Goal: Information Seeking & Learning: Learn about a topic

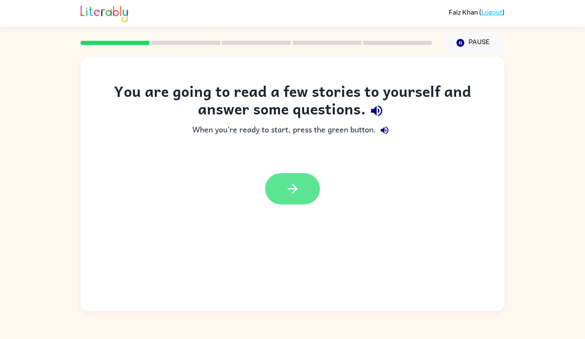
click at [301, 185] on button "button" at bounding box center [292, 188] width 55 height 31
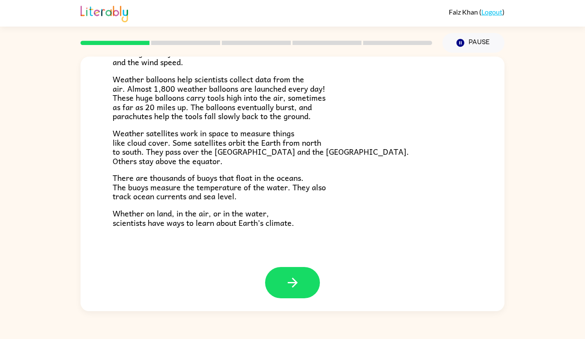
scroll to position [227, 0]
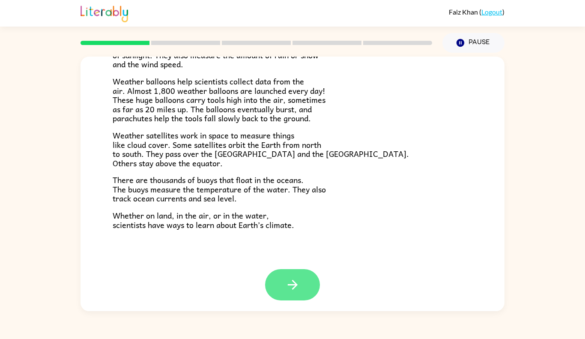
click at [282, 285] on button "button" at bounding box center [292, 284] width 55 height 31
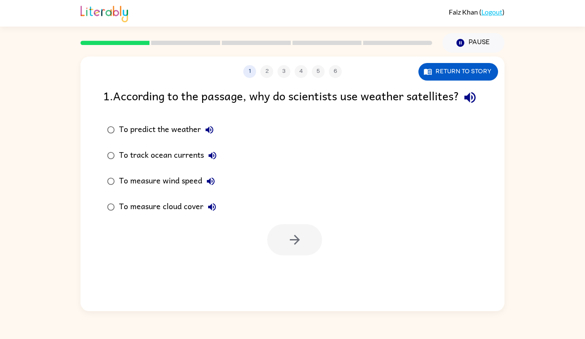
scroll to position [0, 0]
click at [197, 215] on div "To measure cloud cover" at bounding box center [169, 206] width 101 height 17
click at [270, 254] on button "button" at bounding box center [294, 239] width 55 height 31
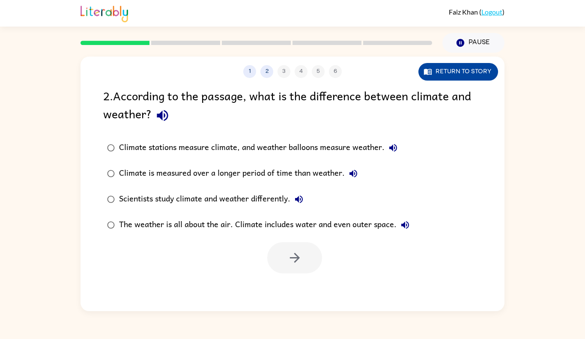
click at [475, 68] on button "Return to story" at bounding box center [458, 72] width 80 height 18
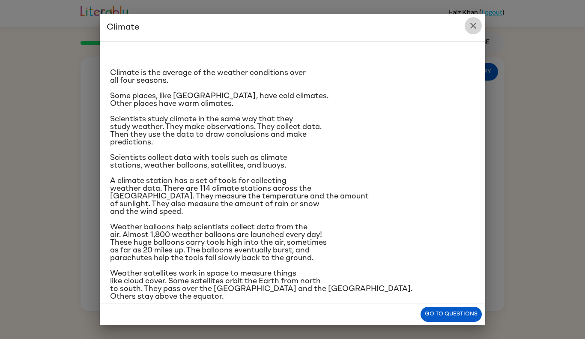
click at [472, 27] on icon "close" at bounding box center [473, 26] width 10 height 10
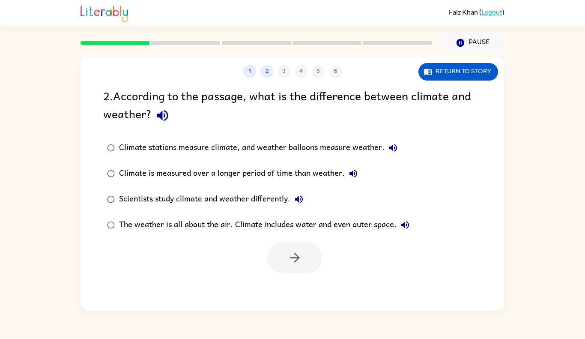
click at [329, 173] on div "Climate is measured over a longer period of time than weather." at bounding box center [240, 173] width 243 height 17
click at [303, 263] on button "button" at bounding box center [294, 257] width 55 height 31
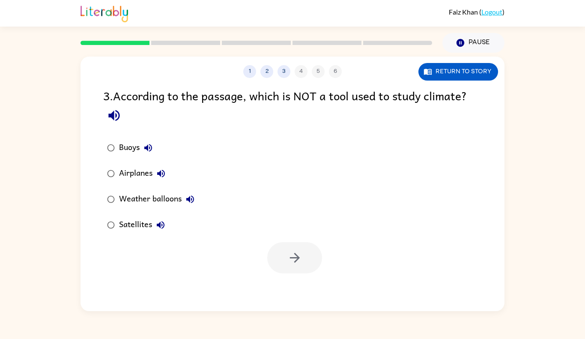
click at [146, 174] on div "Airplanes" at bounding box center [144, 173] width 51 height 17
click at [291, 254] on icon "button" at bounding box center [294, 257] width 15 height 15
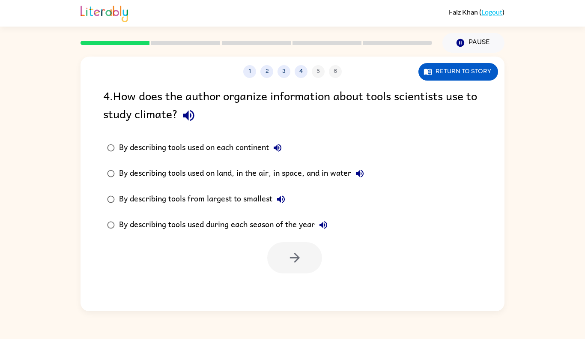
click at [292, 176] on div "By describing tools used on land, in the air, in space, and in water" at bounding box center [243, 173] width 249 height 17
click at [309, 245] on button "button" at bounding box center [294, 257] width 55 height 31
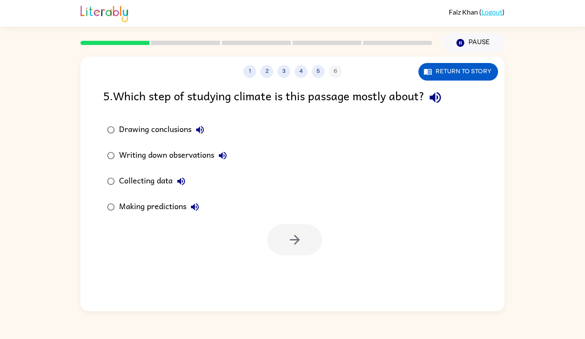
click at [150, 185] on div "Collecting data" at bounding box center [154, 181] width 71 height 17
click at [265, 208] on div "Drawing conclusions Writing down observations Collecting data Making predictions" at bounding box center [303, 168] width 401 height 103
click at [312, 251] on button "button" at bounding box center [294, 239] width 55 height 31
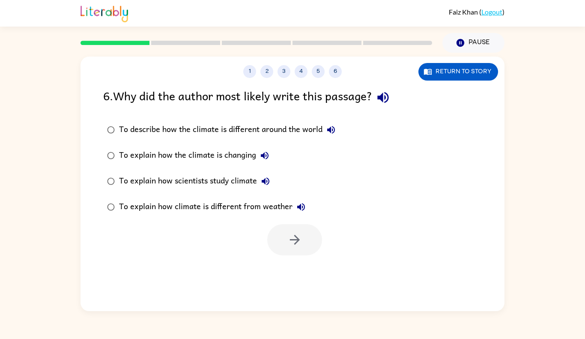
click at [229, 179] on div "To explain how scientists study climate" at bounding box center [196, 181] width 155 height 17
click at [291, 226] on button "button" at bounding box center [294, 239] width 55 height 31
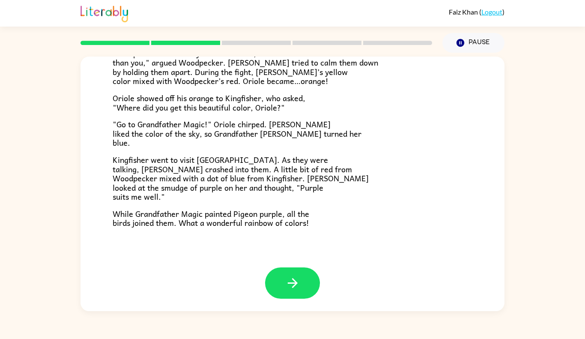
scroll to position [211, 0]
click at [301, 278] on button "button" at bounding box center [292, 282] width 55 height 31
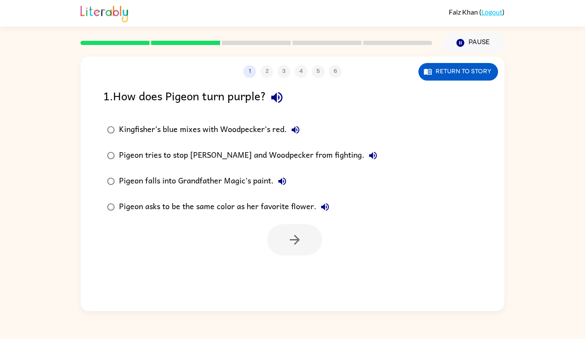
click at [238, 121] on div "Kingfisher’s blue mixes with Woodpecker’s red." at bounding box center [211, 129] width 185 height 17
click at [280, 238] on button "button" at bounding box center [294, 239] width 55 height 31
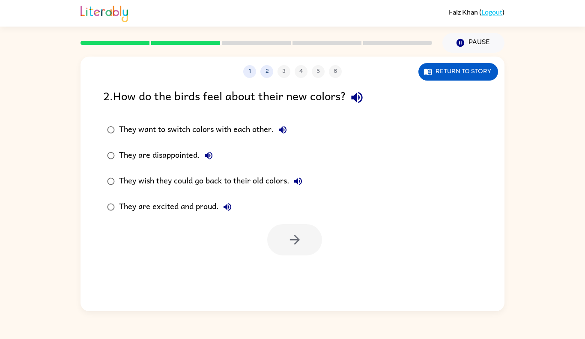
click at [278, 219] on label "They are excited and proud." at bounding box center [204, 207] width 212 height 26
click at [273, 230] on button "button" at bounding box center [294, 239] width 55 height 31
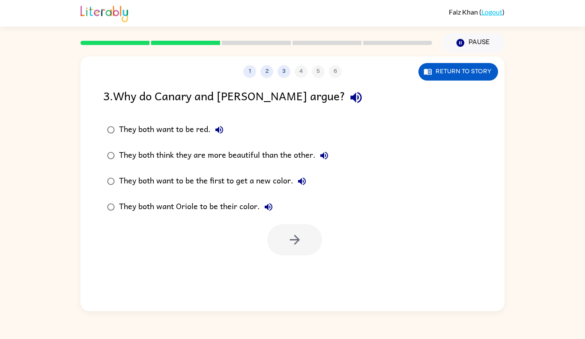
click at [198, 156] on div "They both think they are more beautiful than the other." at bounding box center [226, 155] width 214 height 17
click at [306, 241] on button "button" at bounding box center [294, 239] width 55 height 31
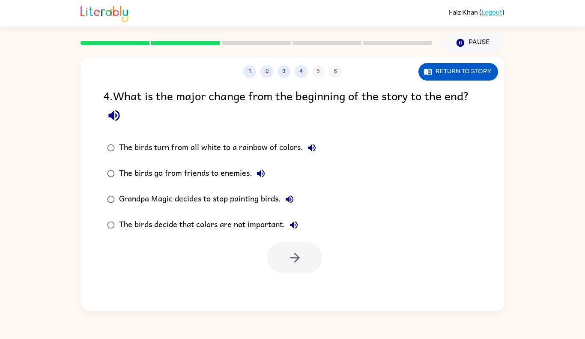
click at [265, 147] on div "The birds turn from all white to a rainbow of colors." at bounding box center [219, 147] width 201 height 17
click at [289, 267] on button "button" at bounding box center [294, 257] width 55 height 31
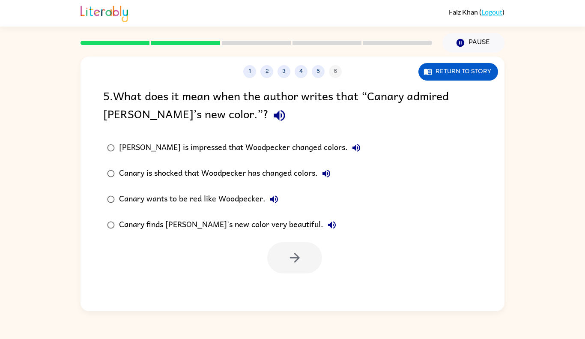
click at [289, 228] on div "Canary finds [PERSON_NAME]'s new color very beautiful." at bounding box center [229, 224] width 221 height 17
click at [303, 262] on button "button" at bounding box center [294, 257] width 55 height 31
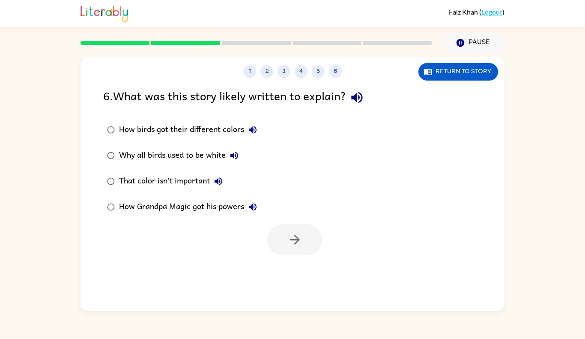
click at [205, 128] on div "How birds got their different colors" at bounding box center [190, 129] width 142 height 17
click at [295, 229] on button "button" at bounding box center [294, 239] width 55 height 31
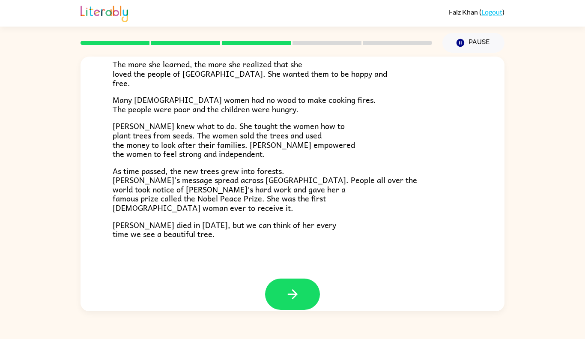
scroll to position [220, 0]
click at [294, 286] on icon "button" at bounding box center [292, 293] width 15 height 15
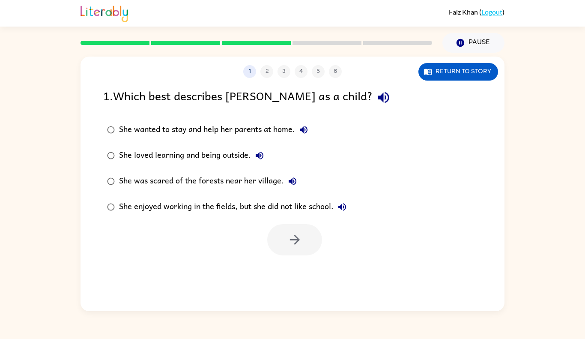
click at [174, 155] on div "She loved learning and being outside." at bounding box center [193, 155] width 149 height 17
click at [293, 245] on icon "button" at bounding box center [294, 239] width 15 height 15
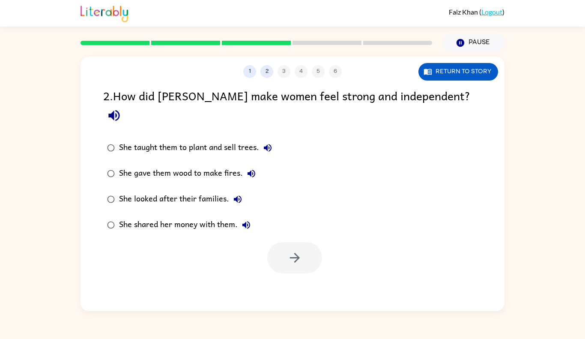
click at [185, 139] on div "She taught them to plant and sell trees." at bounding box center [197, 147] width 157 height 17
click at [293, 242] on button "button" at bounding box center [294, 257] width 55 height 31
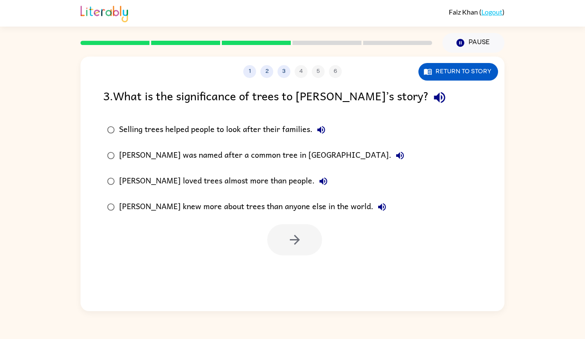
click at [236, 133] on div "Selling trees helped people to look after their families." at bounding box center [224, 129] width 211 height 17
click at [290, 230] on button "button" at bounding box center [294, 239] width 55 height 31
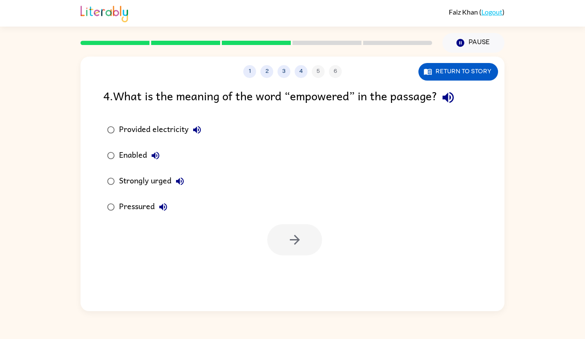
click at [155, 183] on div "Strongly urged" at bounding box center [153, 181] width 69 height 17
click at [280, 235] on button "button" at bounding box center [294, 239] width 55 height 31
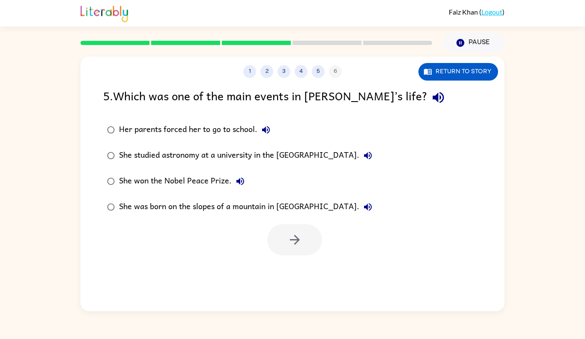
click at [153, 149] on div "She studied astronomy at a university in the [GEOGRAPHIC_DATA]." at bounding box center [247, 155] width 257 height 17
click at [296, 246] on icon "button" at bounding box center [294, 239] width 15 height 15
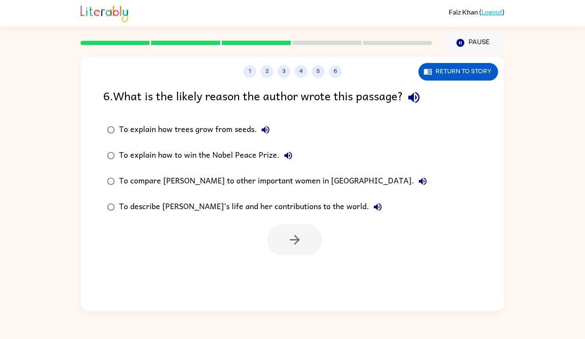
click at [235, 177] on div "To compare [PERSON_NAME] to other important women in [GEOGRAPHIC_DATA]." at bounding box center [275, 181] width 312 height 17
click at [170, 194] on label "To describe [PERSON_NAME]’s life and her contributions to the world." at bounding box center [266, 207] width 337 height 26
click at [278, 229] on button "button" at bounding box center [294, 239] width 55 height 31
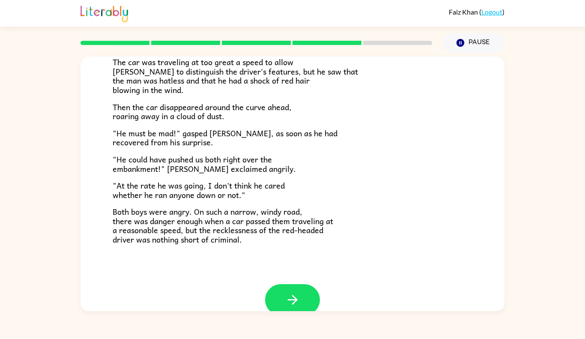
scroll to position [228, 0]
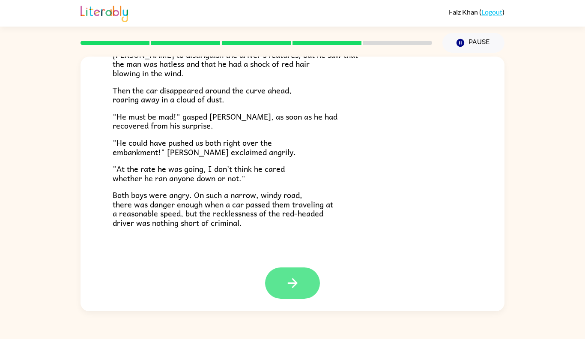
click at [275, 296] on button "button" at bounding box center [292, 282] width 55 height 31
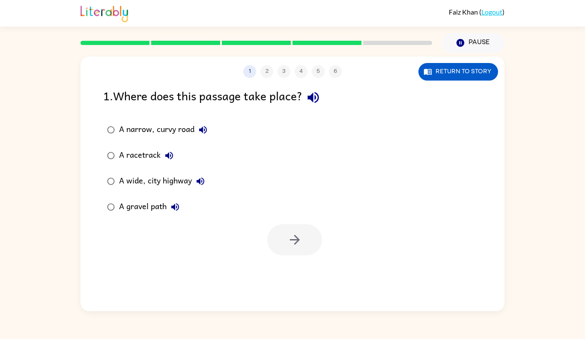
scroll to position [0, 0]
click at [173, 123] on div "A narrow, curvy road" at bounding box center [165, 129] width 92 height 17
click at [293, 235] on icon "button" at bounding box center [294, 239] width 15 height 15
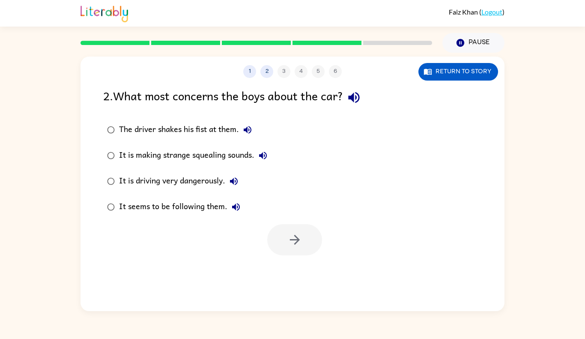
click at [289, 226] on div at bounding box center [294, 239] width 55 height 31
click at [214, 176] on div "It is driving very dangerously." at bounding box center [180, 181] width 123 height 17
click at [282, 238] on button "button" at bounding box center [294, 239] width 55 height 31
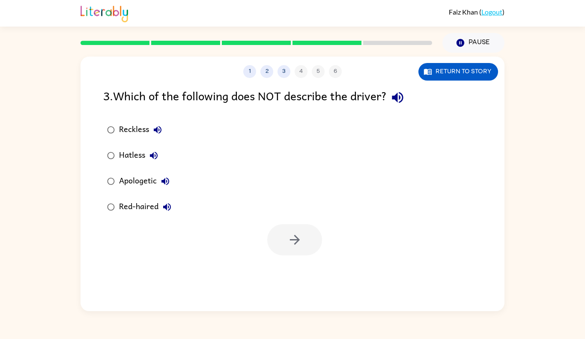
click at [143, 178] on div "Apologetic" at bounding box center [146, 181] width 55 height 17
click at [295, 239] on icon "button" at bounding box center [294, 240] width 10 height 10
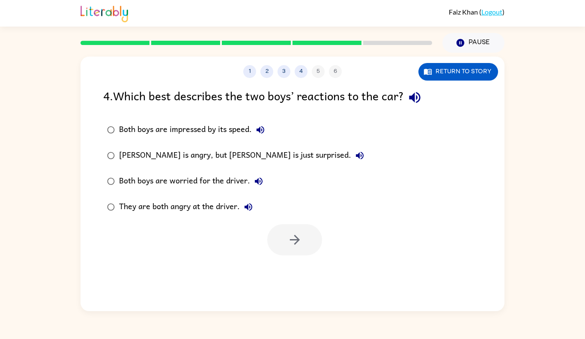
click at [201, 152] on div "[PERSON_NAME] is angry, but [PERSON_NAME] is just surprised." at bounding box center [243, 155] width 249 height 17
click at [292, 231] on button "button" at bounding box center [294, 239] width 55 height 31
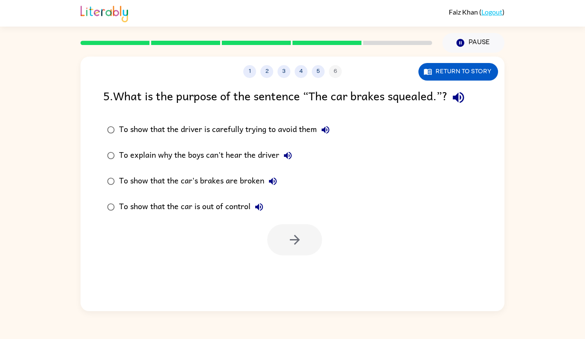
click at [235, 205] on div "To show that the car is out of control" at bounding box center [193, 206] width 149 height 17
click at [319, 237] on button "button" at bounding box center [294, 239] width 55 height 31
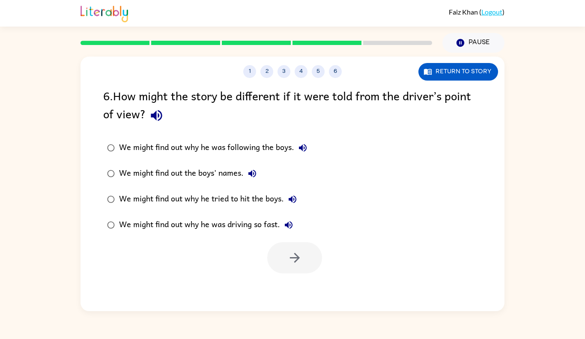
click at [260, 203] on div "We might find out why he tried to hit the boys." at bounding box center [210, 199] width 182 height 17
click at [291, 249] on button "button" at bounding box center [294, 257] width 55 height 31
